Goal: Task Accomplishment & Management: Manage account settings

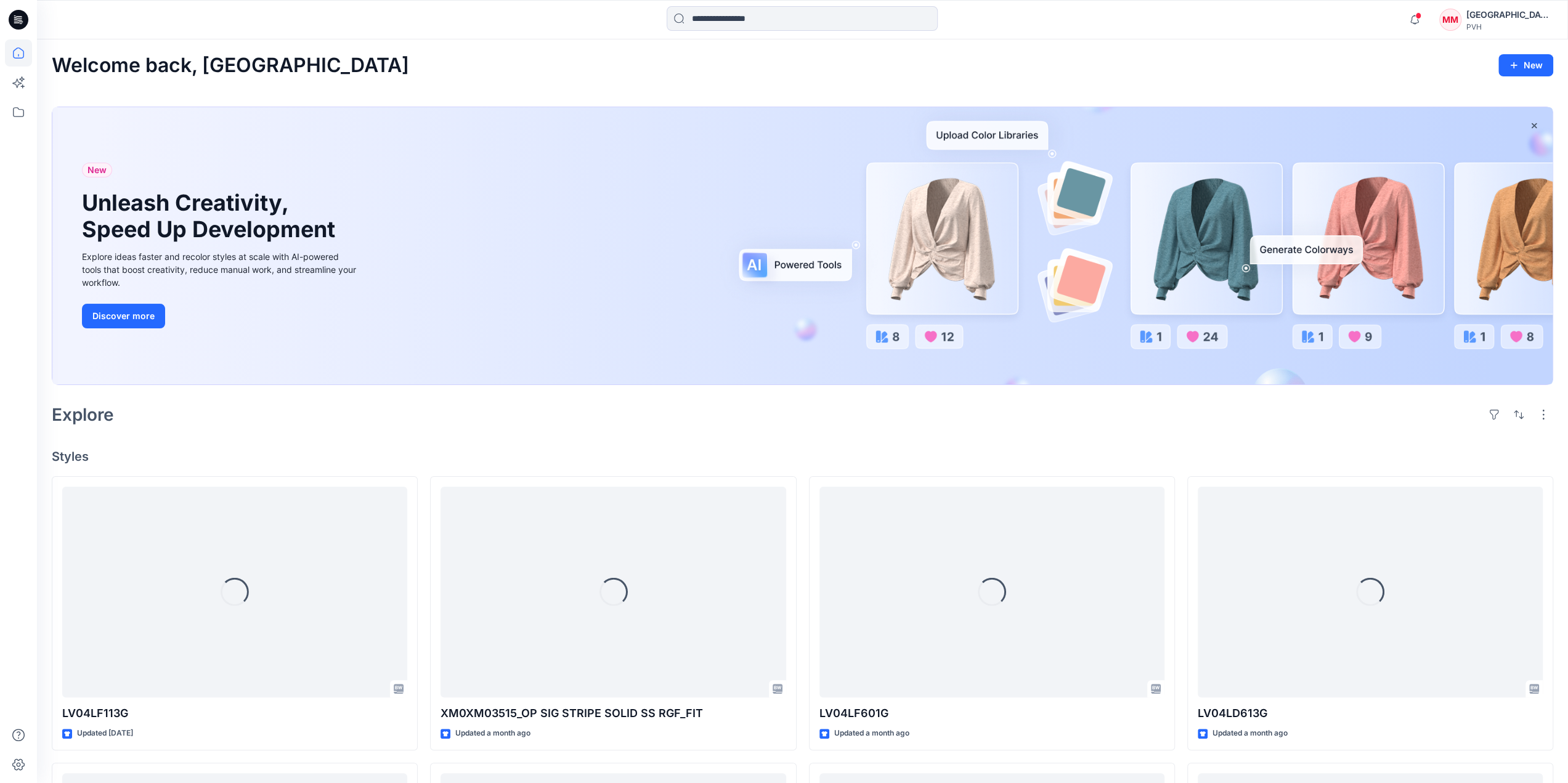
click at [1461, 19] on div "MM" at bounding box center [1450, 20] width 22 height 22
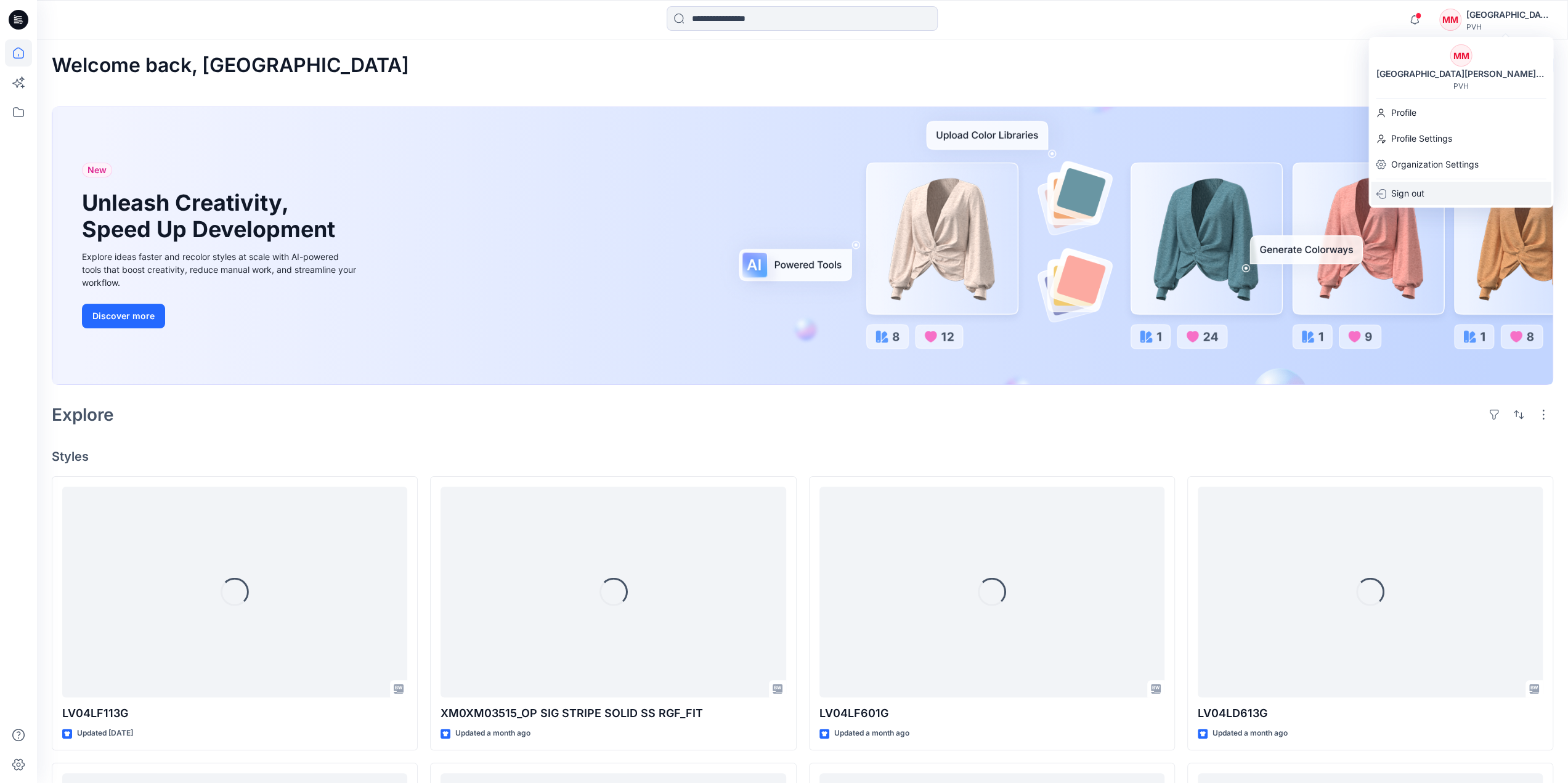
click at [1408, 193] on p "Sign out" at bounding box center [1407, 193] width 33 height 23
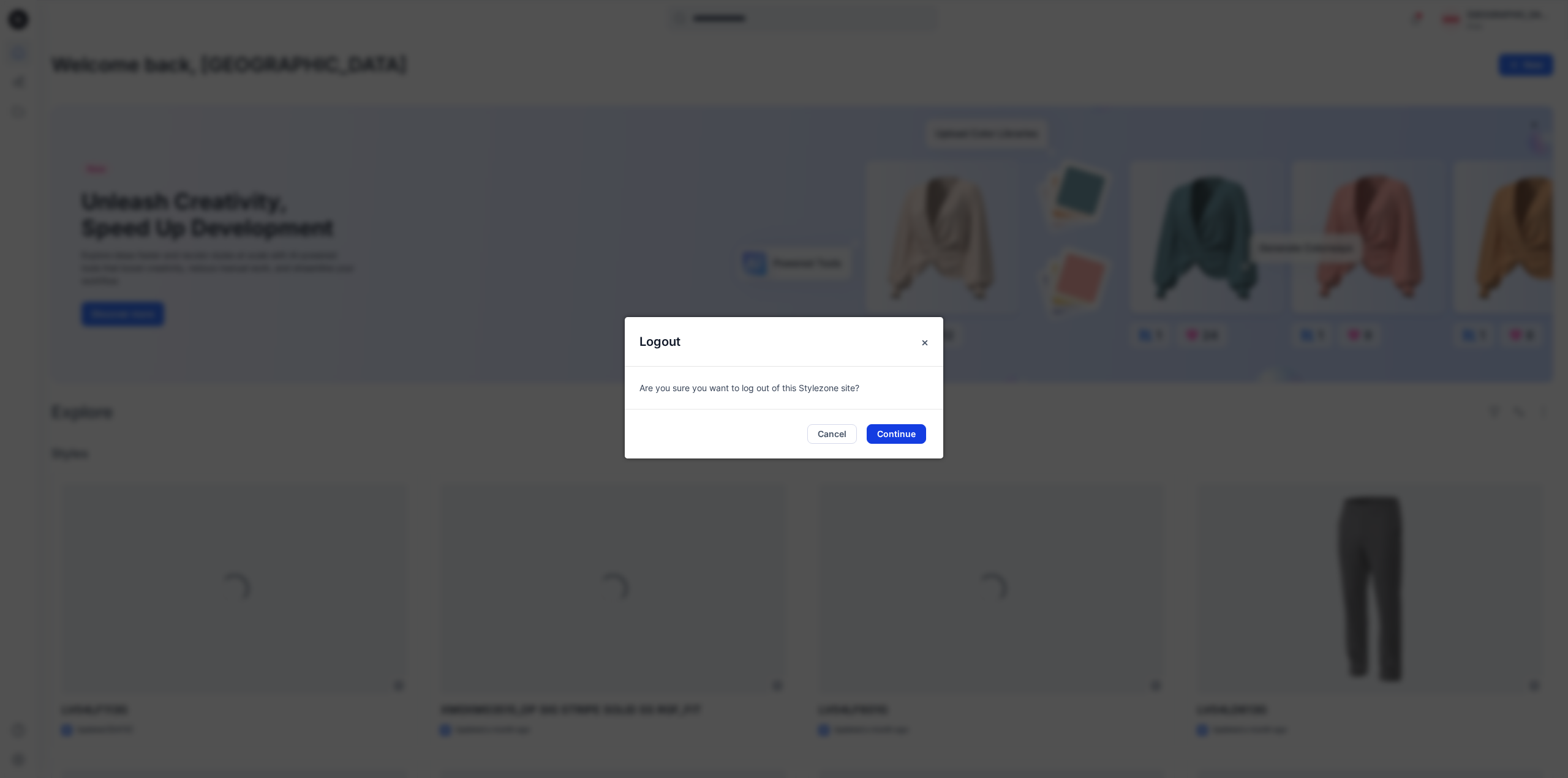
click at [884, 438] on button "Continue" at bounding box center [896, 434] width 60 height 20
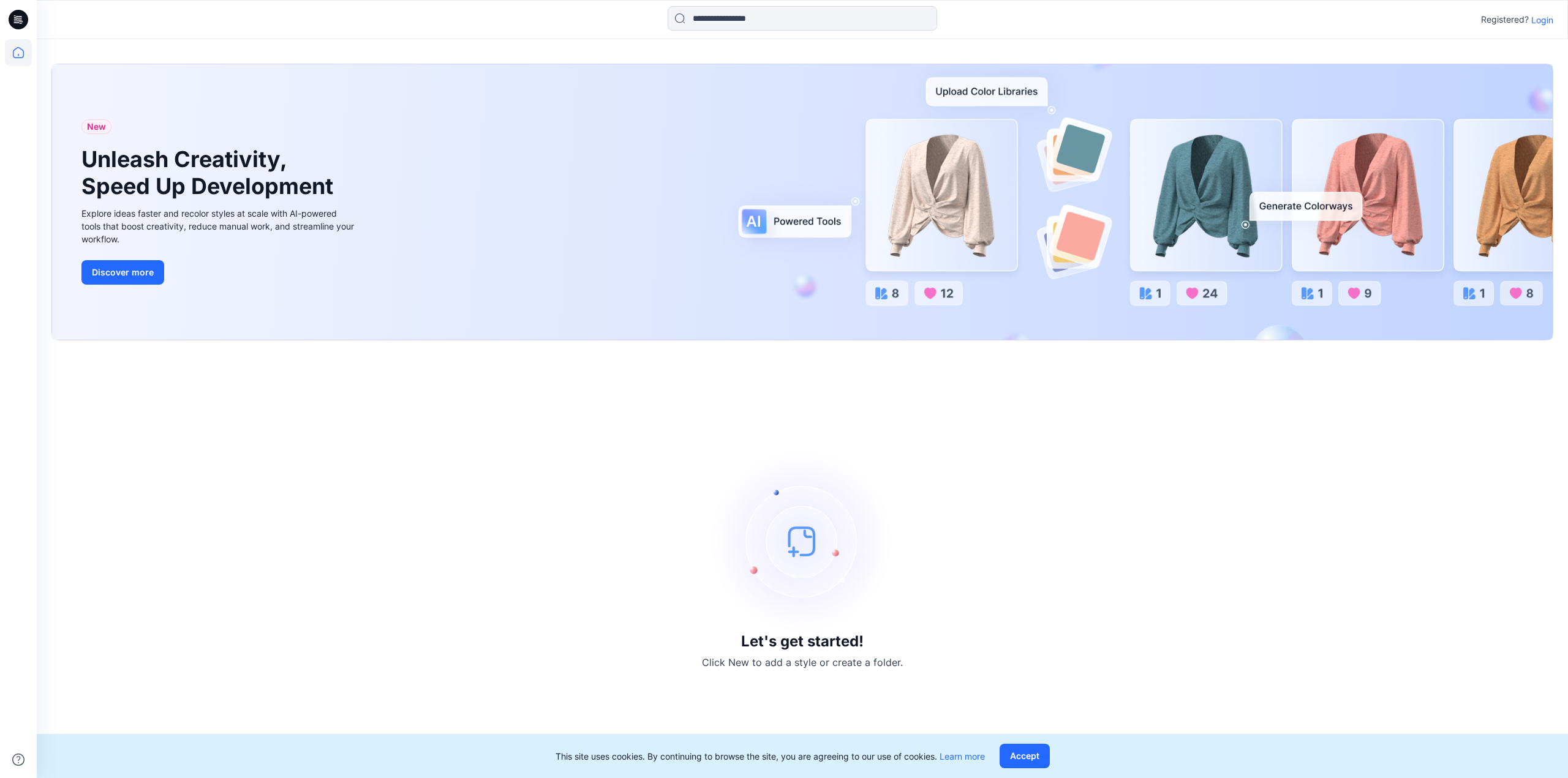
click at [1541, 22] on p "Login" at bounding box center [1542, 20] width 22 height 13
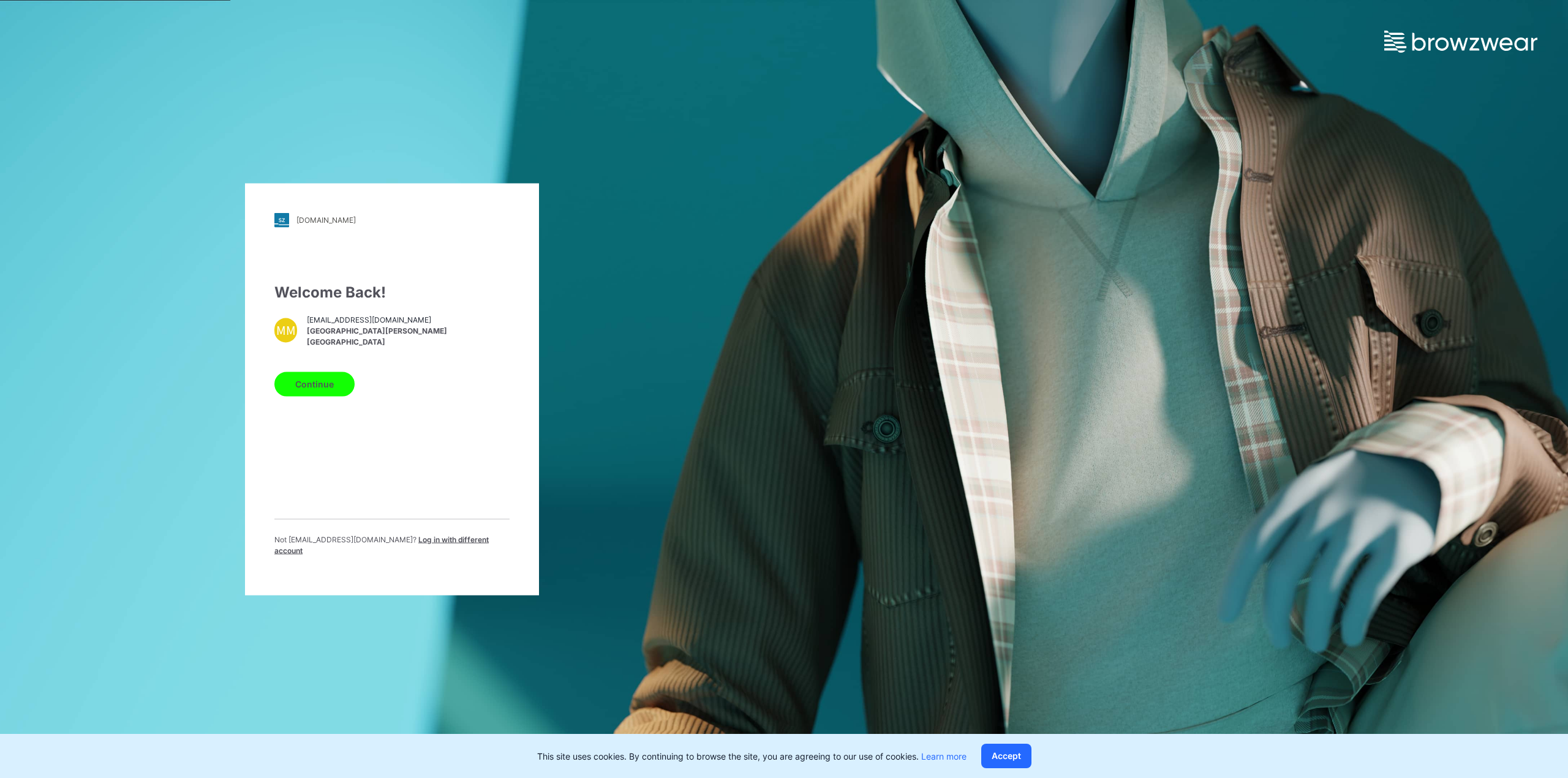
click at [322, 392] on button "Continue" at bounding box center [314, 384] width 80 height 25
click at [311, 394] on button "Continue" at bounding box center [314, 384] width 80 height 25
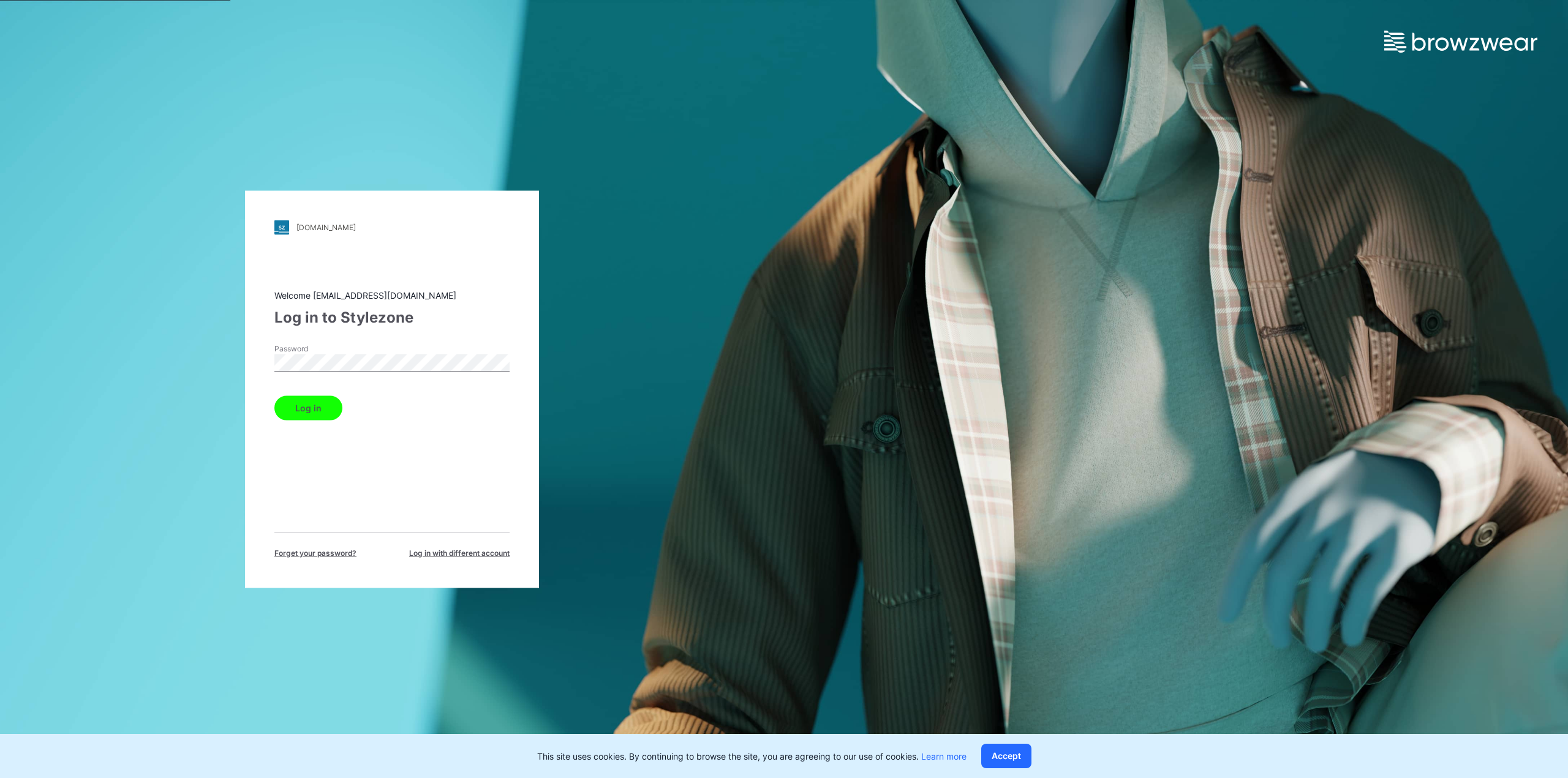
click at [321, 407] on button "Log in" at bounding box center [308, 408] width 68 height 25
click at [650, 326] on div "pvh.stylezone.com Loading... Welcome 3dcad.wp@maliban.com Log in to Stylezone P…" at bounding box center [392, 389] width 784 height 778
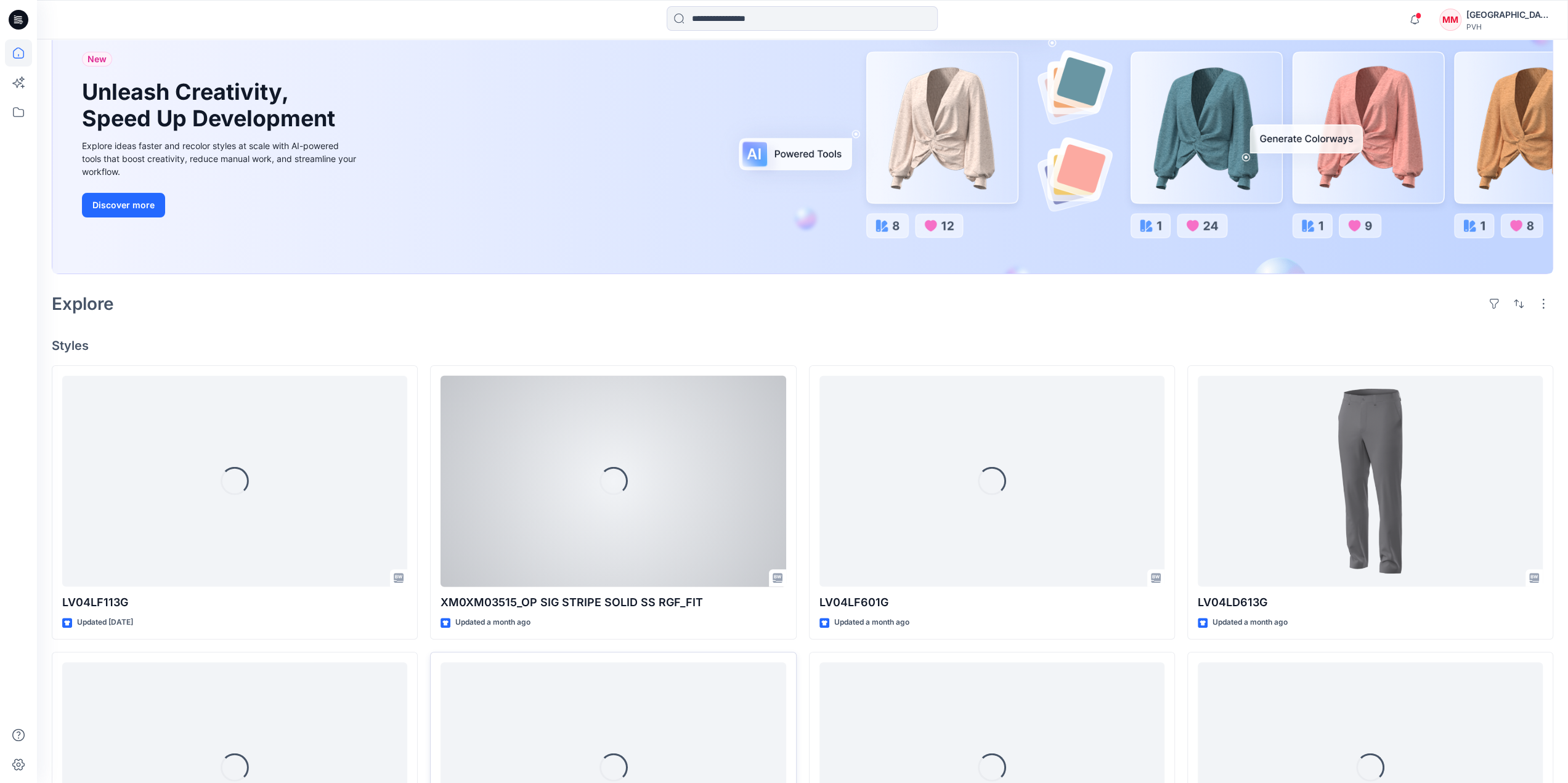
scroll to position [308, 0]
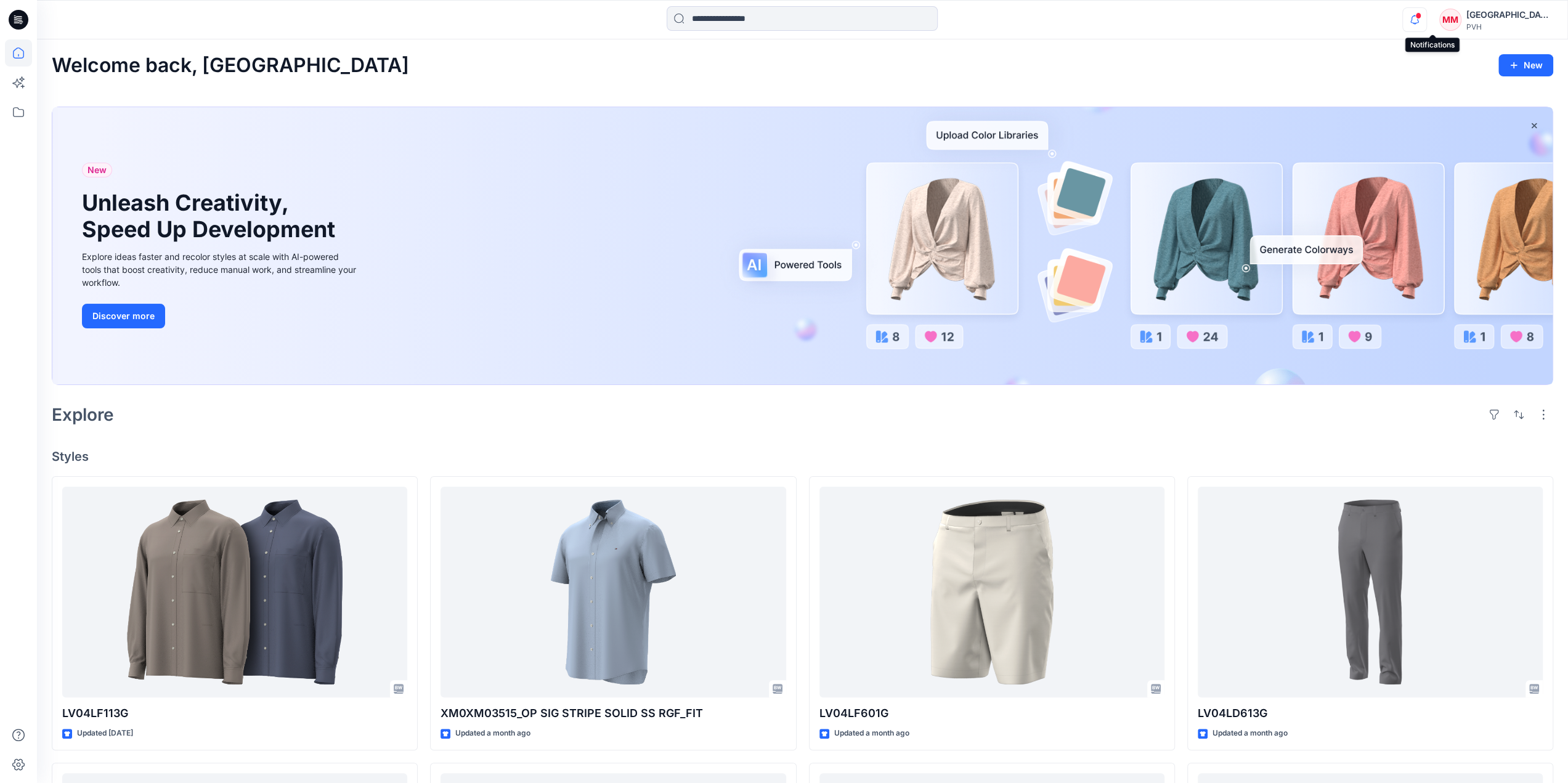
click at [1426, 18] on icon "button" at bounding box center [1414, 20] width 23 height 25
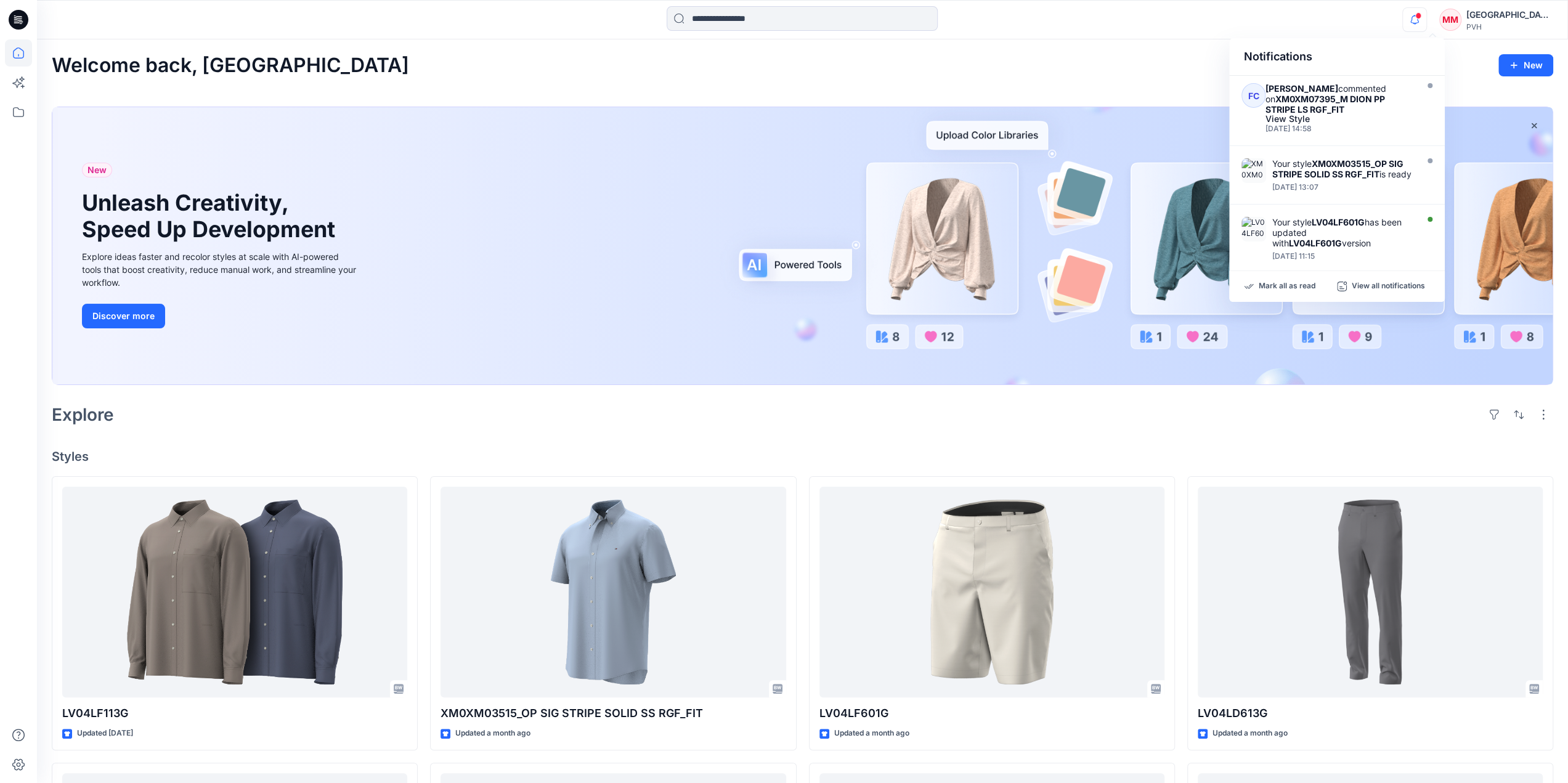
click at [867, 91] on div "Welcome back, [GEOGRAPHIC_DATA] New New Unleash Creativity, Speed Up Developmen…" at bounding box center [802, 711] width 1531 height 1343
